Goal: Check status: Check status

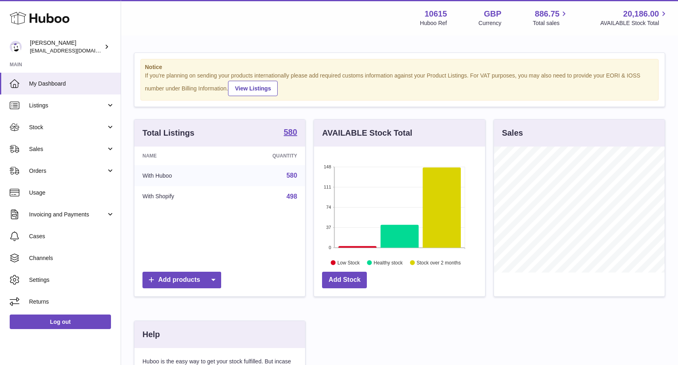
scroll to position [126, 171]
click at [63, 151] on span "Sales" at bounding box center [67, 149] width 77 height 8
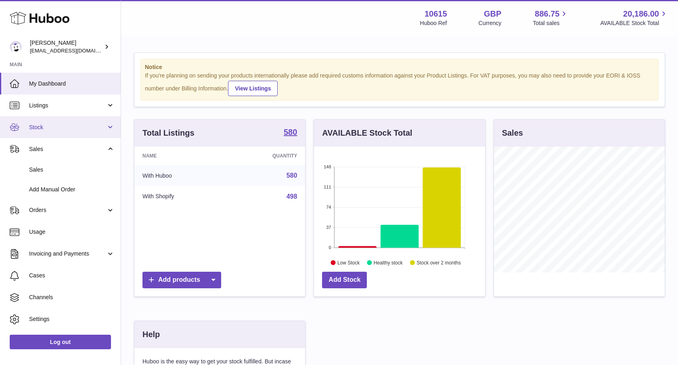
click at [53, 129] on span "Stock" at bounding box center [67, 127] width 77 height 8
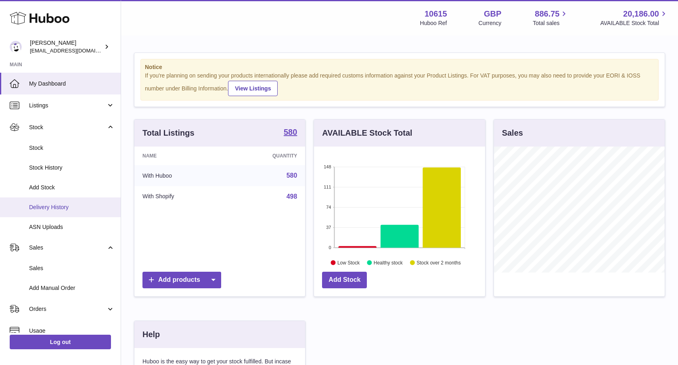
click at [57, 211] on link "Delivery History" at bounding box center [60, 207] width 121 height 20
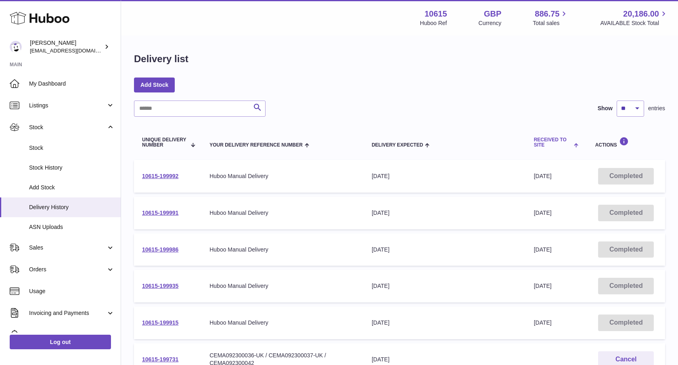
click at [562, 153] on th "Received to Site" at bounding box center [556, 142] width 61 height 27
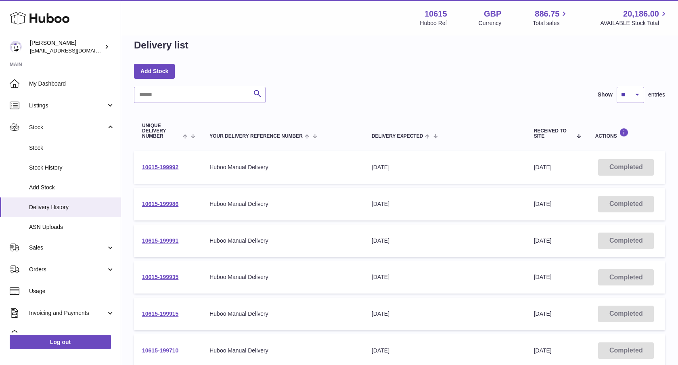
scroll to position [11, 0]
